Goal: Navigation & Orientation: Find specific page/section

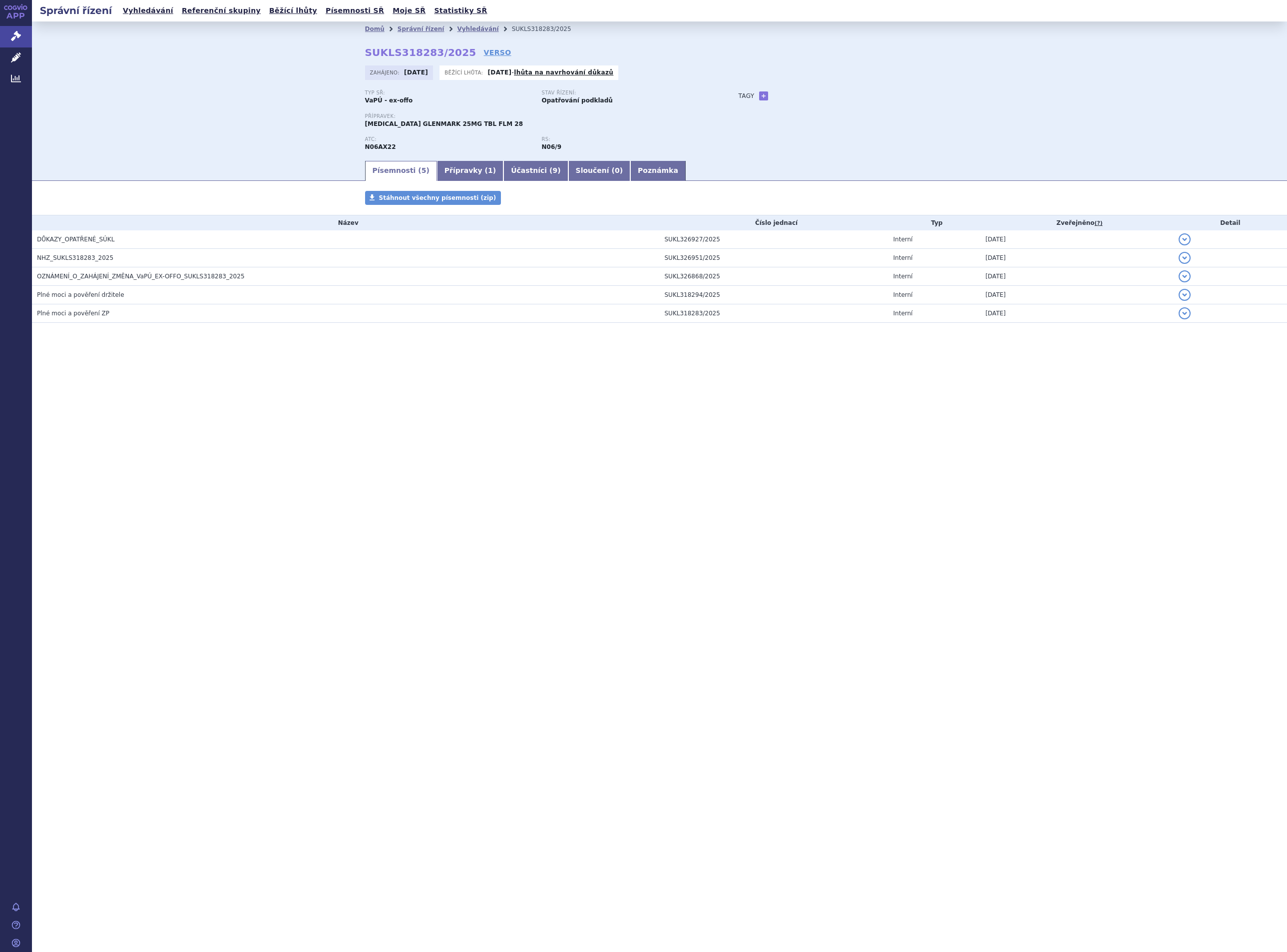
click at [176, 75] on div "Domů Správní řízení Vyhledávání SUKLS318283/2025 SUKLS318283/2025 VERSO Zahájen…" at bounding box center [659, 90] width 1255 height 138
